Goal: Task Accomplishment & Management: Manage account settings

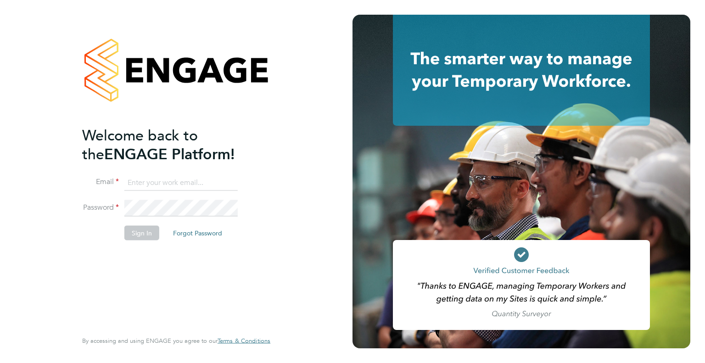
type input "[EMAIL_ADDRESS][DOMAIN_NAME]"
click at [144, 233] on button "Sign In" at bounding box center [141, 232] width 35 height 15
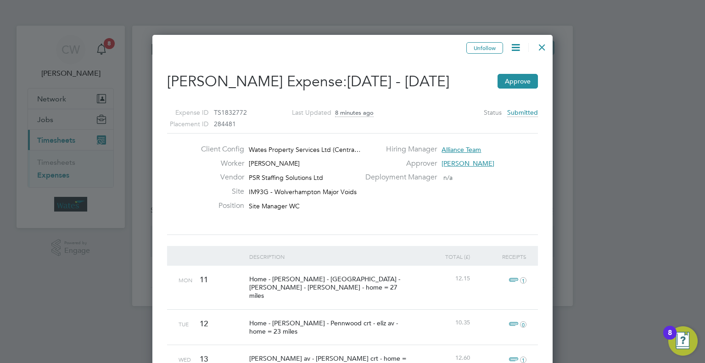
click at [509, 74] on button "Approve" at bounding box center [517, 81] width 40 height 15
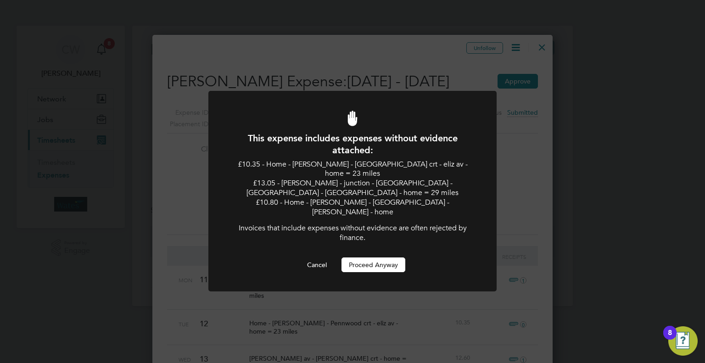
click at [379, 257] on button "Proceed Anyway" at bounding box center [373, 264] width 64 height 15
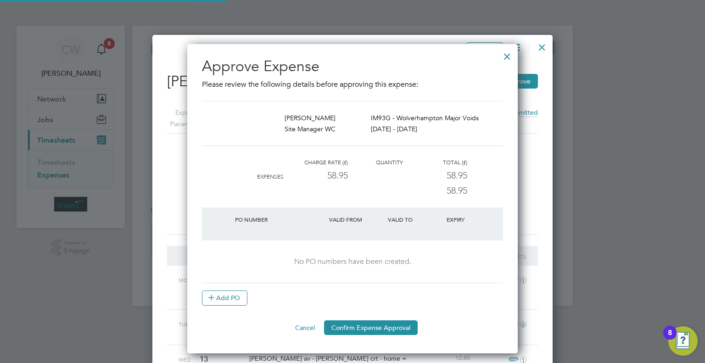
scroll to position [300, 331]
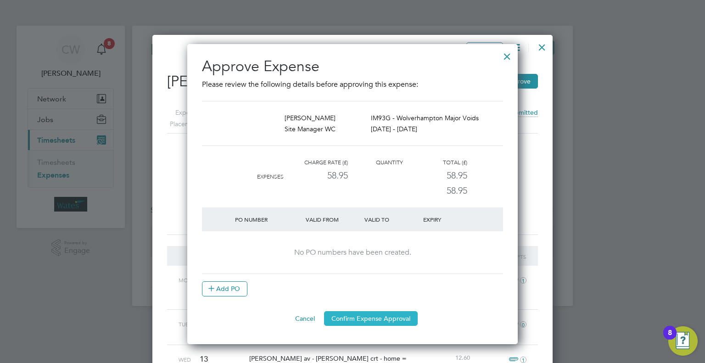
click at [372, 317] on button "Confirm Expense Approval" at bounding box center [371, 318] width 94 height 15
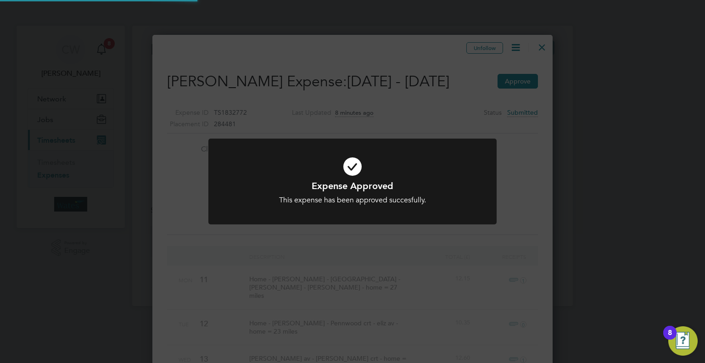
scroll to position [5, 5]
click at [543, 50] on div "Expense Approved This expense has been approved succesfully. Cancel Okay" at bounding box center [352, 181] width 705 height 363
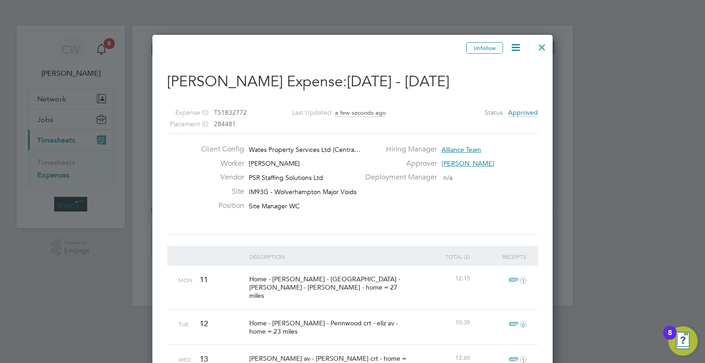
click at [546, 45] on div at bounding box center [542, 45] width 17 height 17
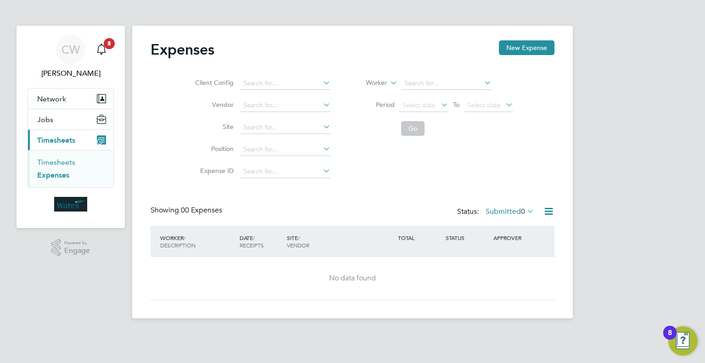
click at [61, 165] on link "Timesheets" at bounding box center [56, 162] width 38 height 9
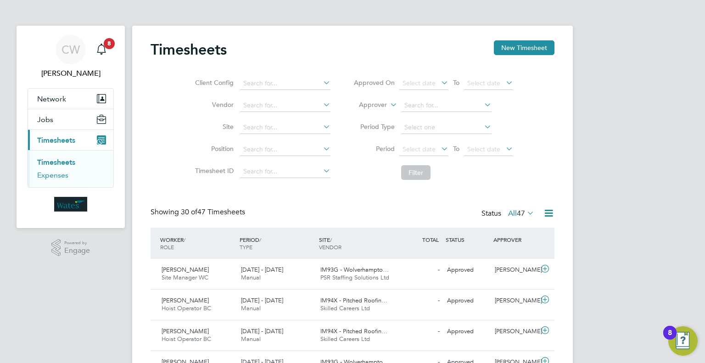
click at [50, 178] on link "Expenses" at bounding box center [52, 175] width 31 height 9
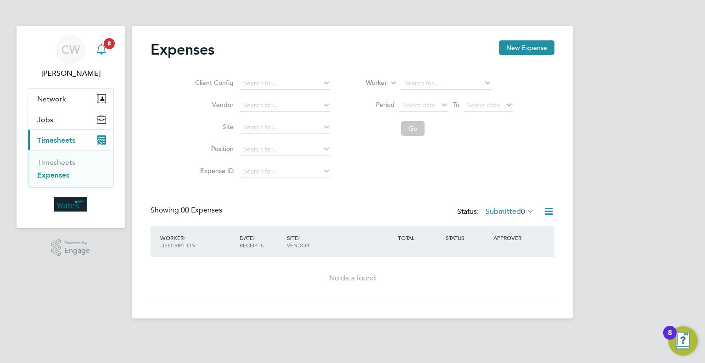
click at [105, 42] on span "8" at bounding box center [109, 43] width 11 height 11
